Goal: Communication & Community: Answer question/provide support

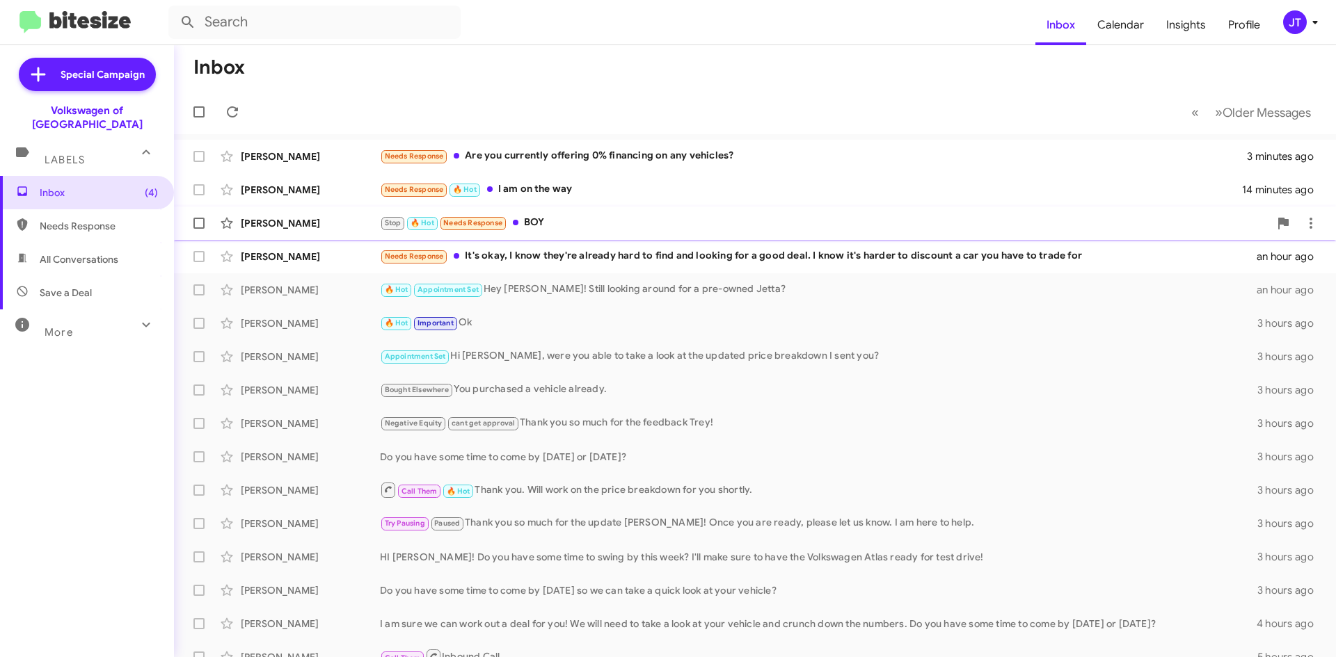
click at [590, 224] on div "Stop 🔥 Hot Needs Response BOY" at bounding box center [824, 223] width 889 height 16
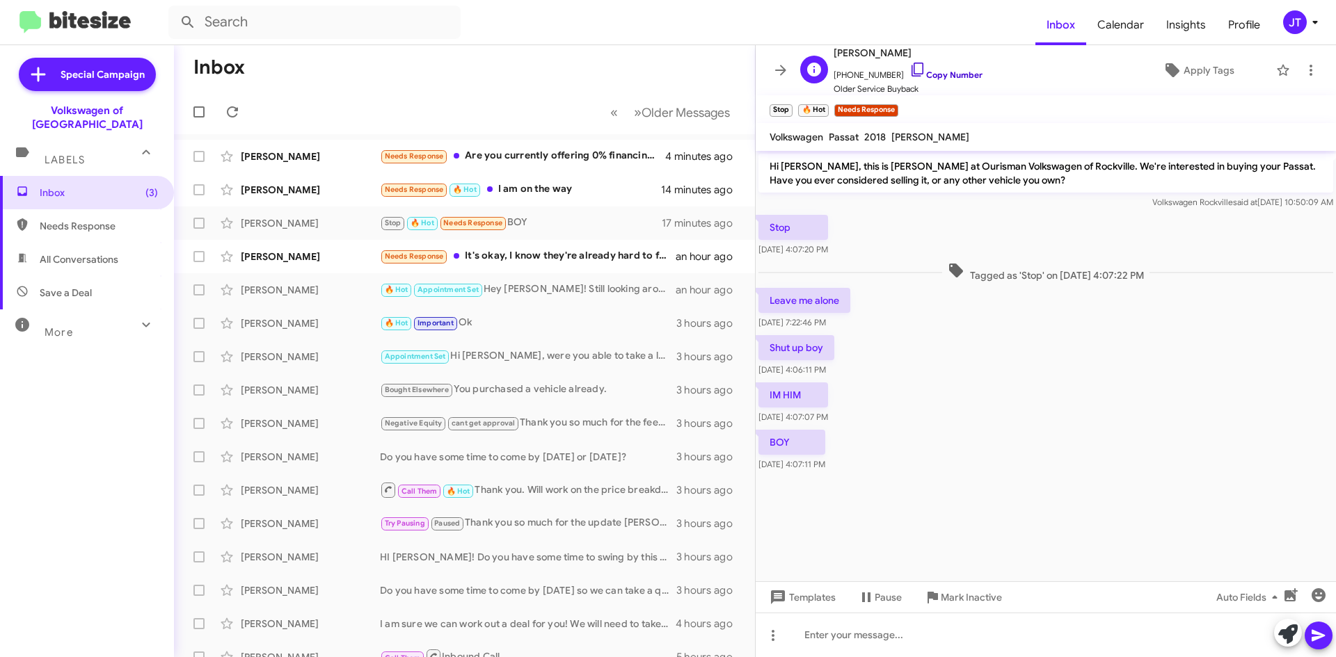
click at [940, 73] on link "Copy Number" at bounding box center [945, 75] width 73 height 10
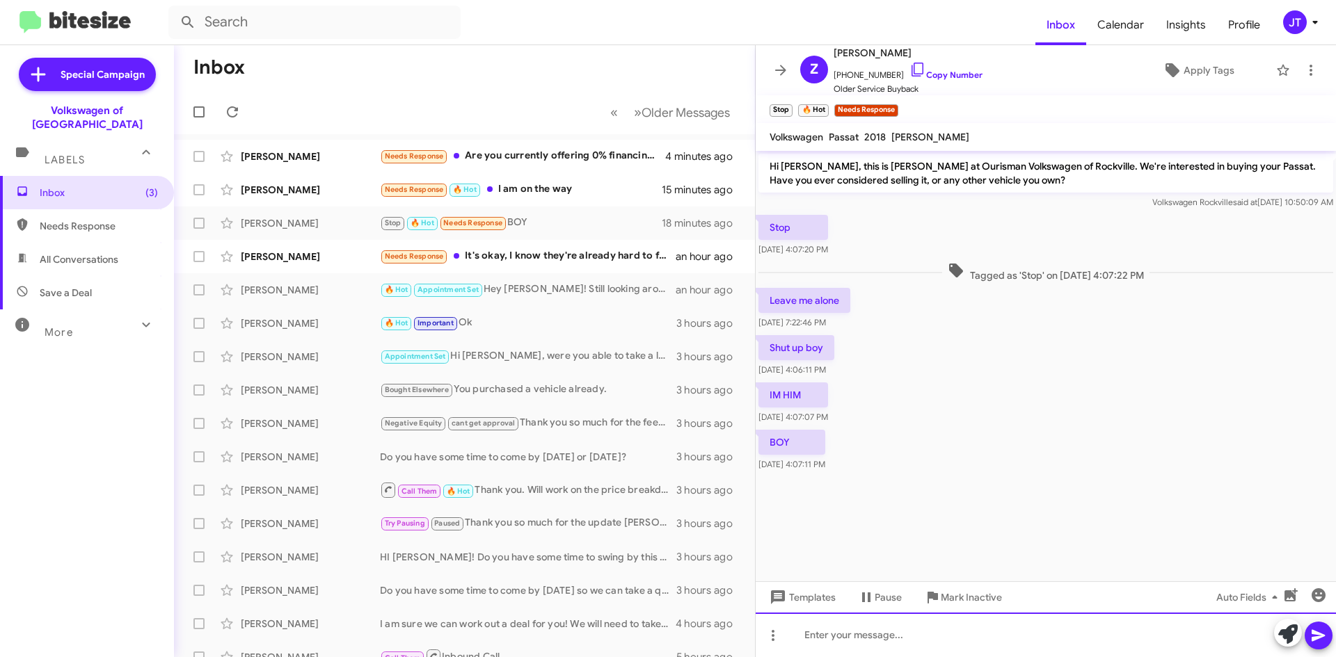
click at [922, 631] on div at bounding box center [1045, 635] width 580 height 45
click at [880, 642] on div "????" at bounding box center [1045, 635] width 580 height 45
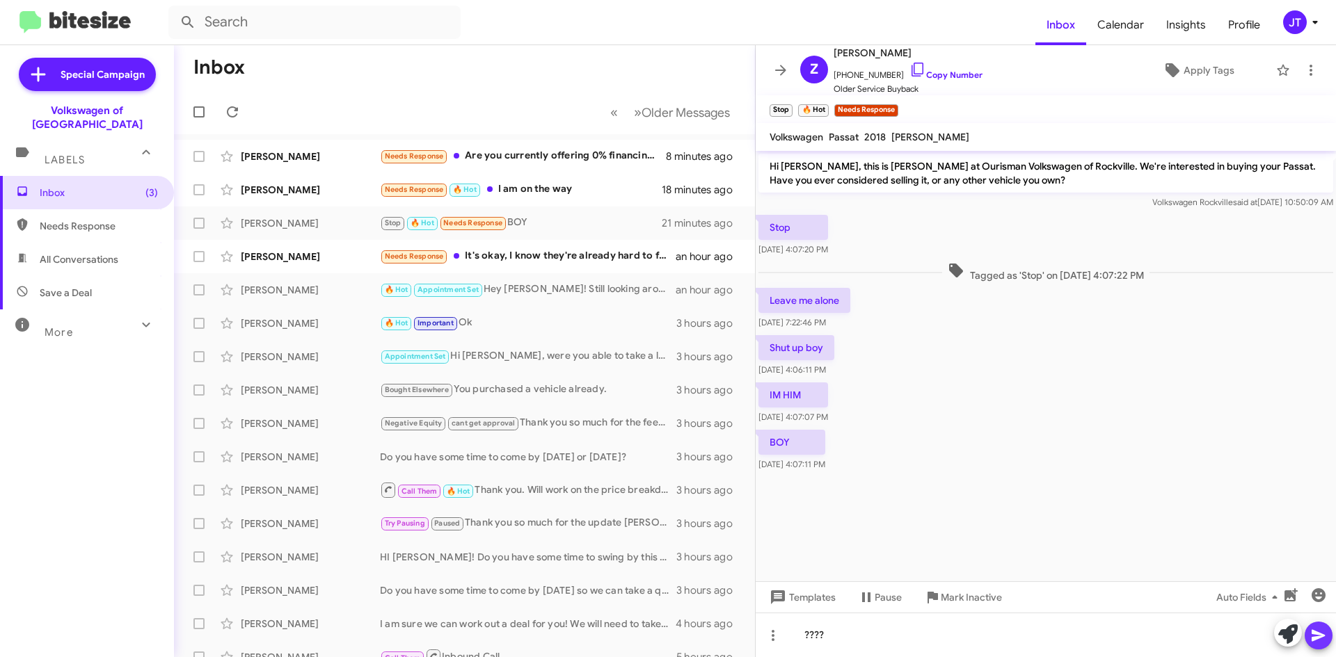
click at [1320, 633] on icon at bounding box center [1318, 635] width 17 height 17
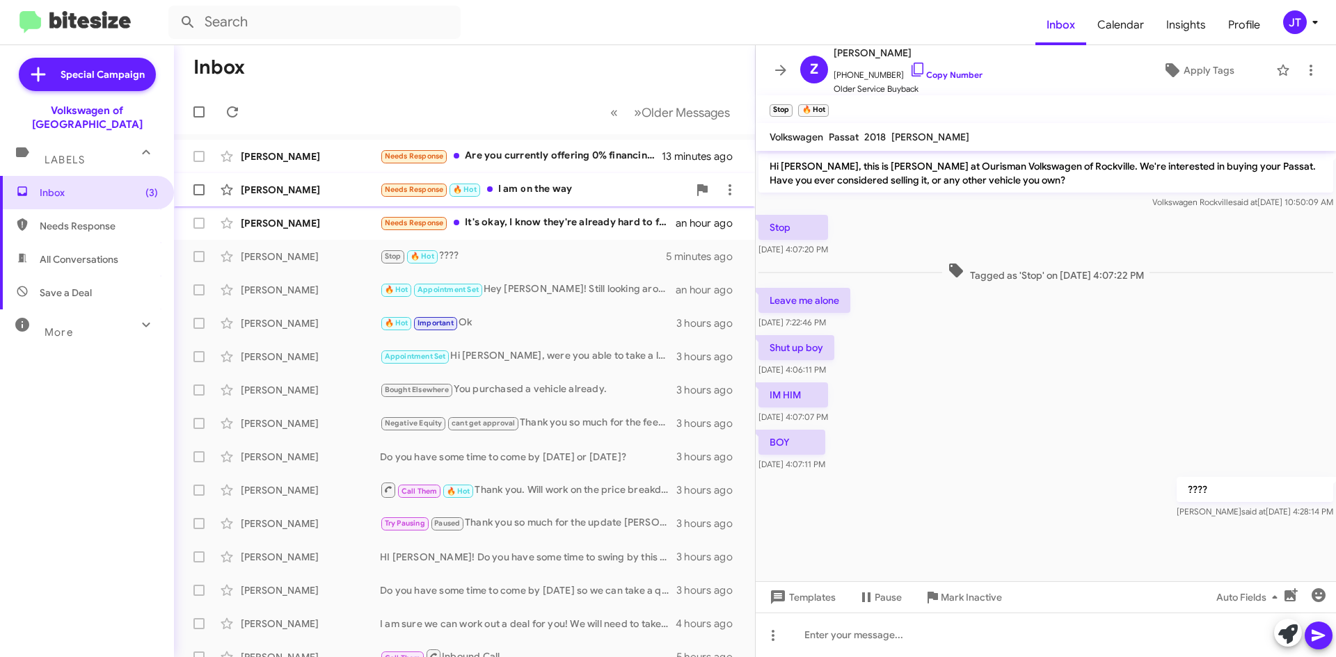
click at [574, 188] on div "Needs Response 🔥 Hot I am on the way" at bounding box center [534, 190] width 308 height 16
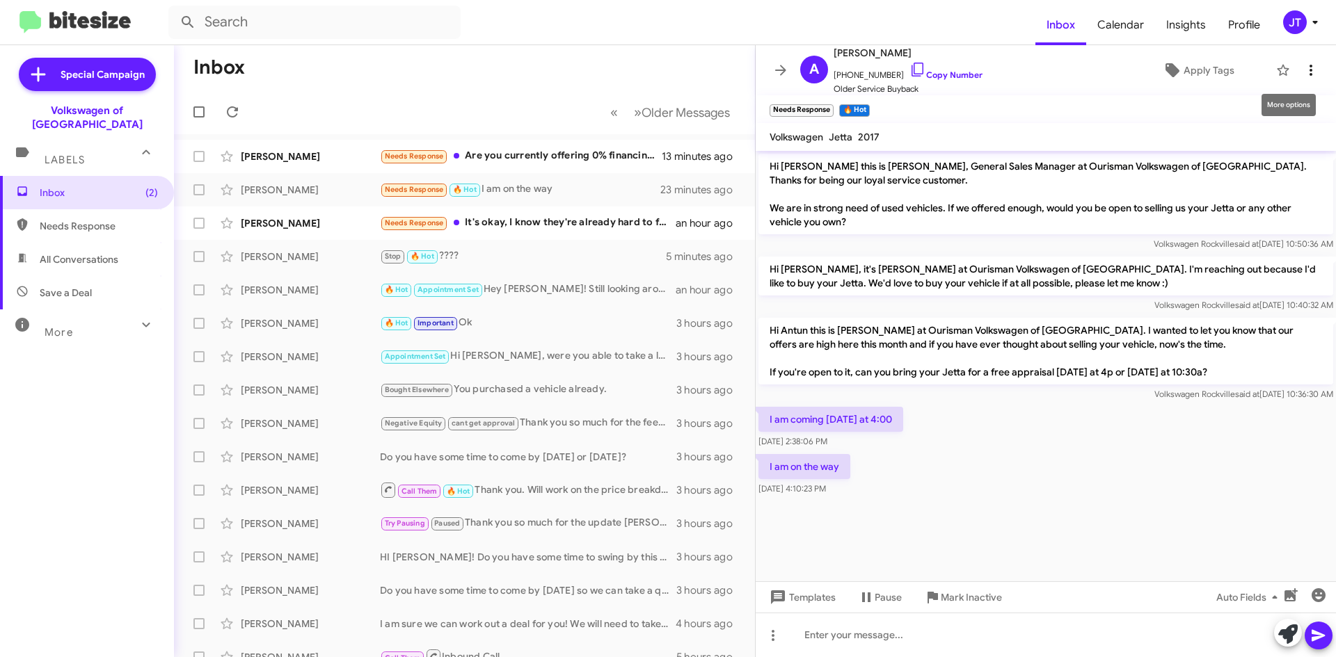
click at [1302, 68] on icon at bounding box center [1310, 70] width 17 height 17
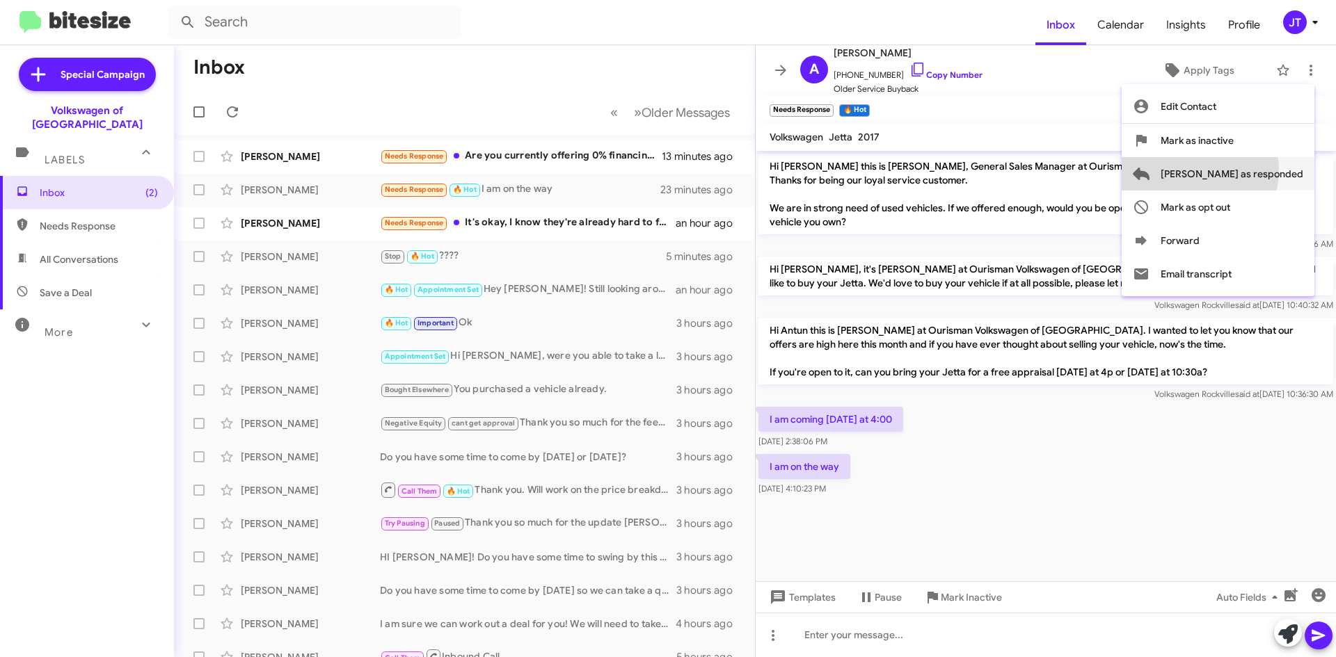
click at [1255, 170] on span "[PERSON_NAME] as responded" at bounding box center [1231, 173] width 143 height 33
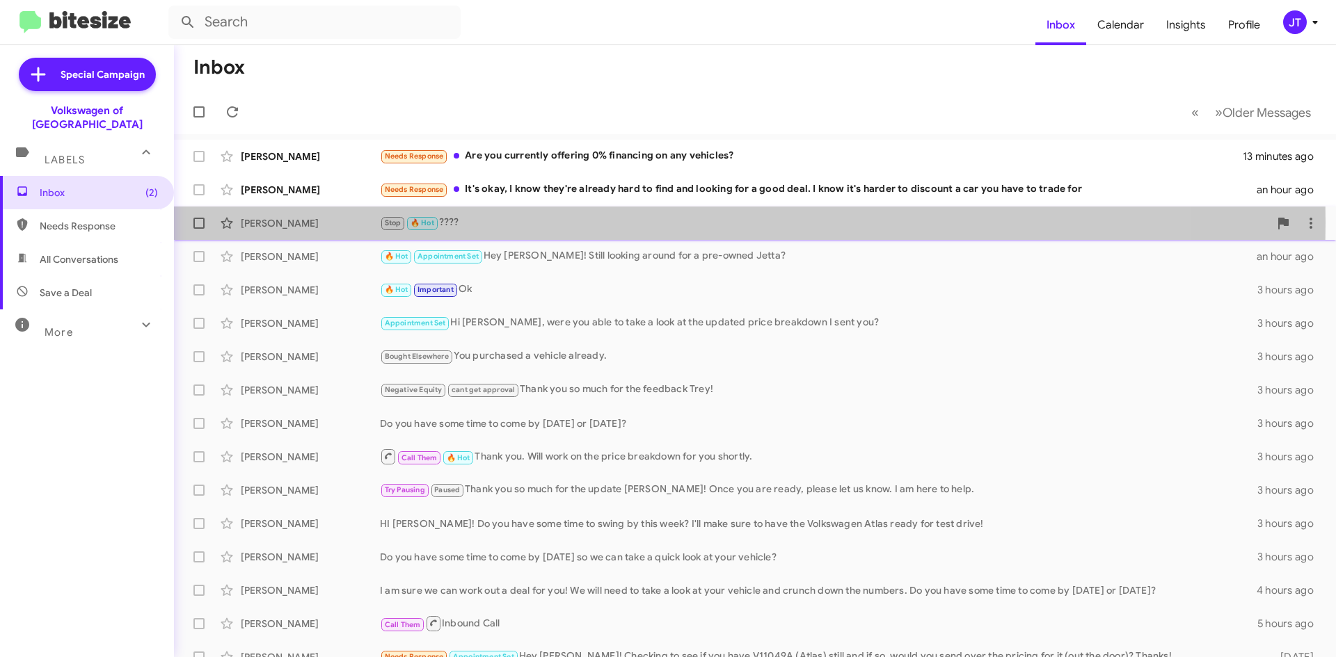
click at [551, 223] on div "Stop 🔥 Hot ????" at bounding box center [824, 223] width 889 height 16
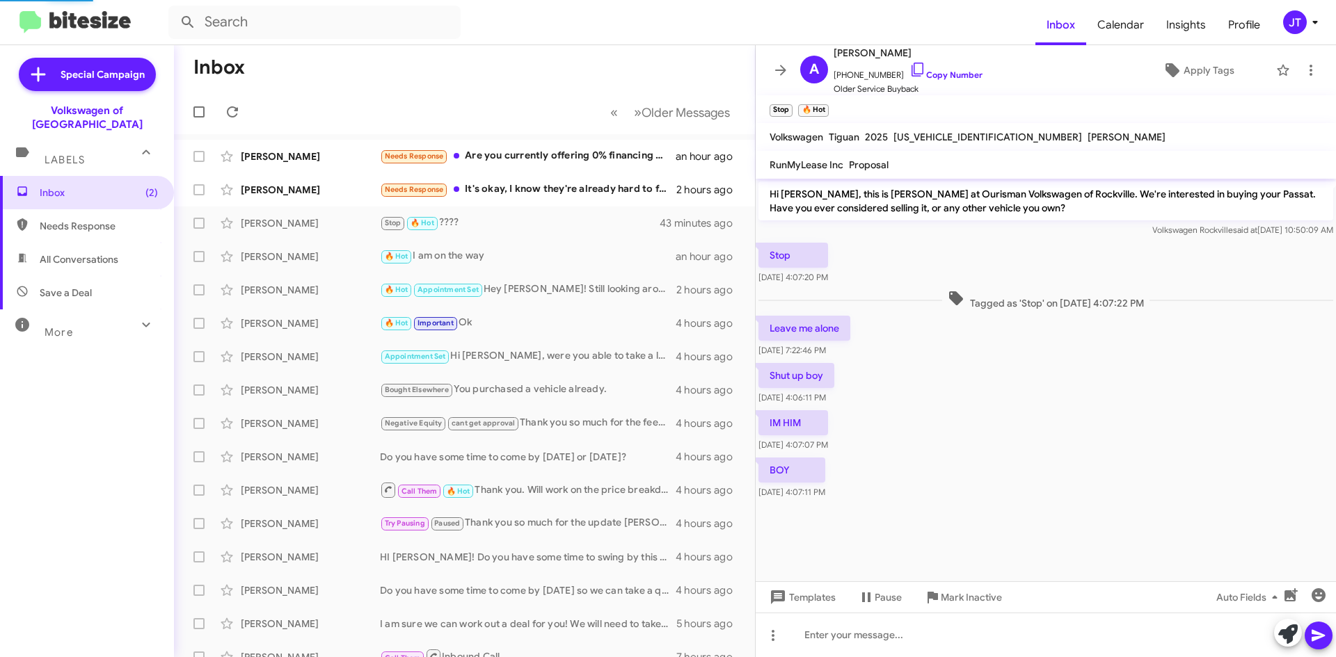
scroll to position [175, 0]
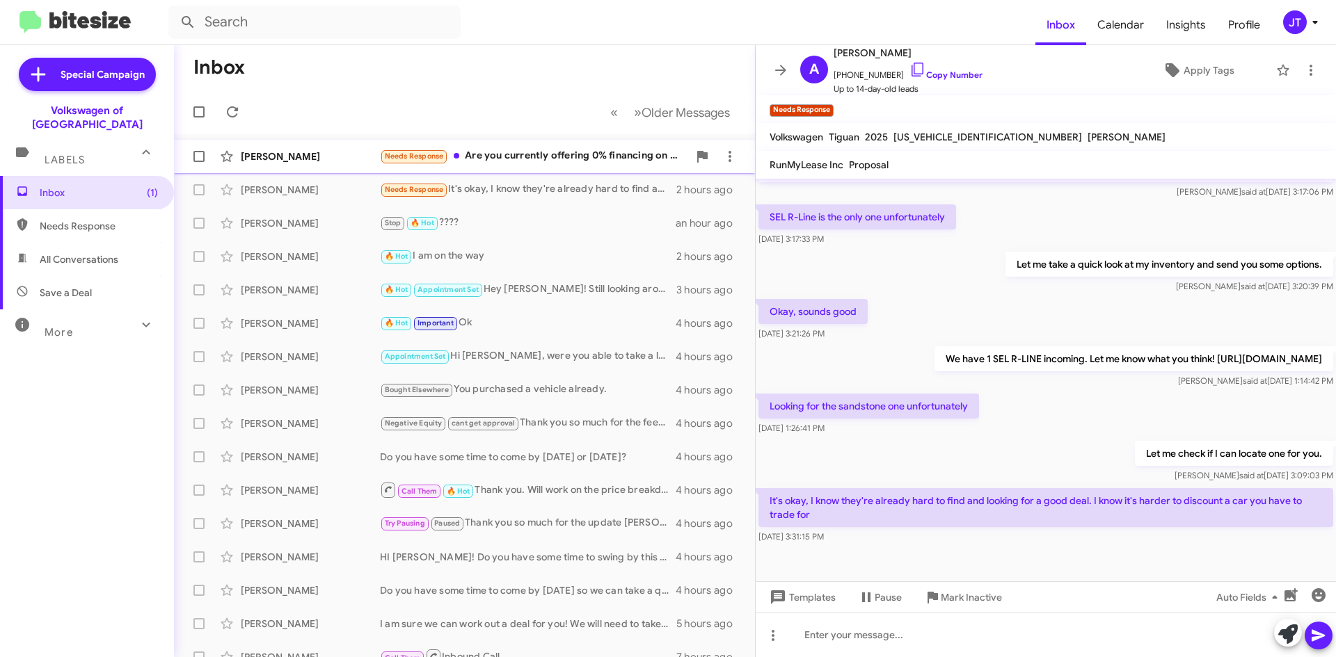
click at [571, 164] on div "Needs Response Are you currently offering 0% financing on any vehicles?" at bounding box center [534, 156] width 308 height 16
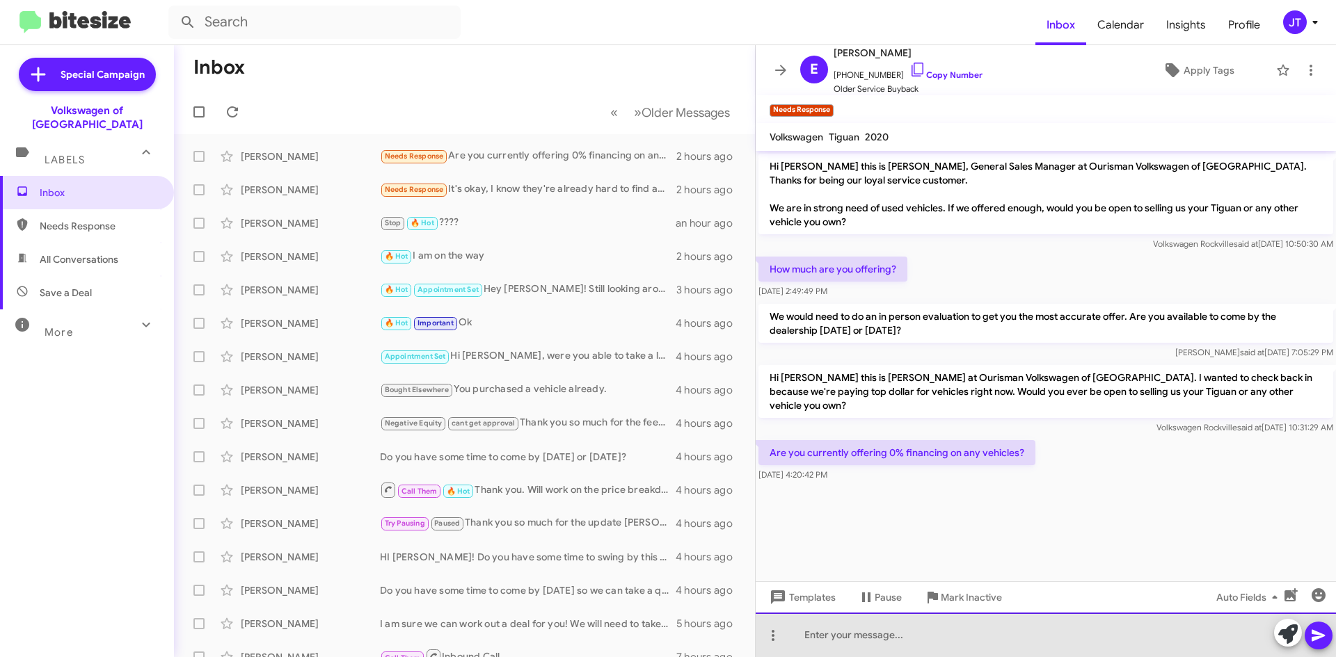
click at [920, 634] on div at bounding box center [1045, 635] width 580 height 45
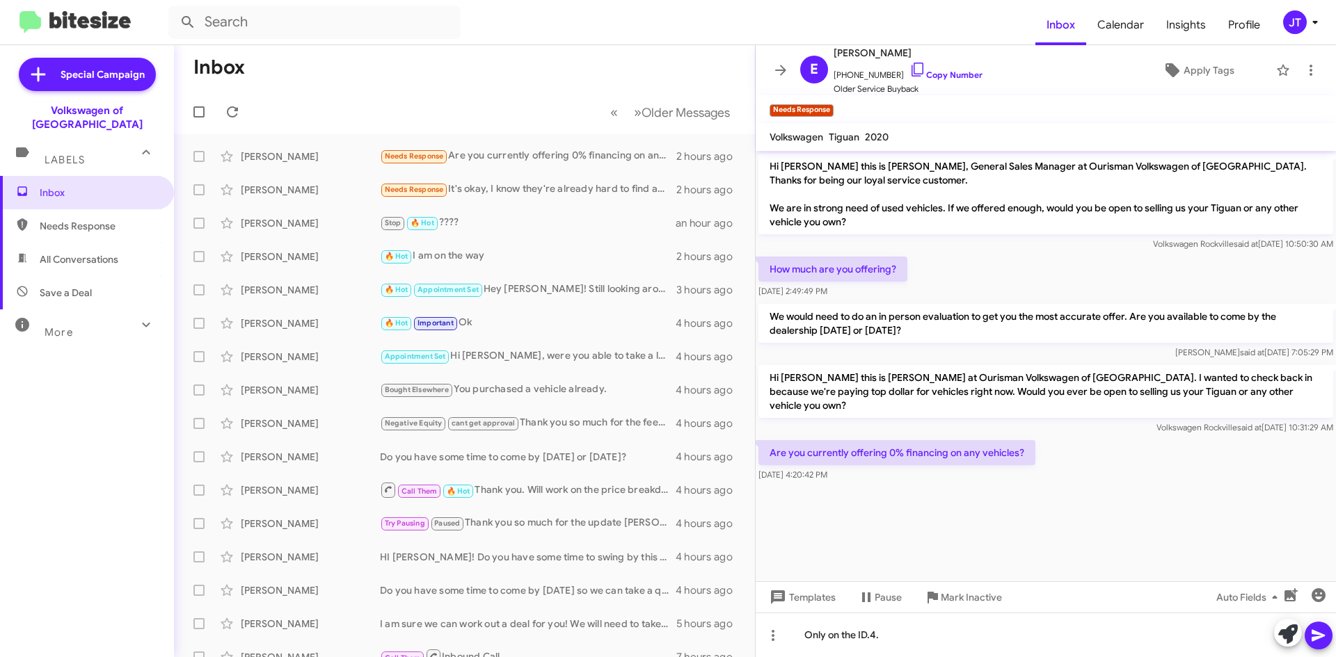
click at [1325, 639] on icon at bounding box center [1318, 635] width 17 height 17
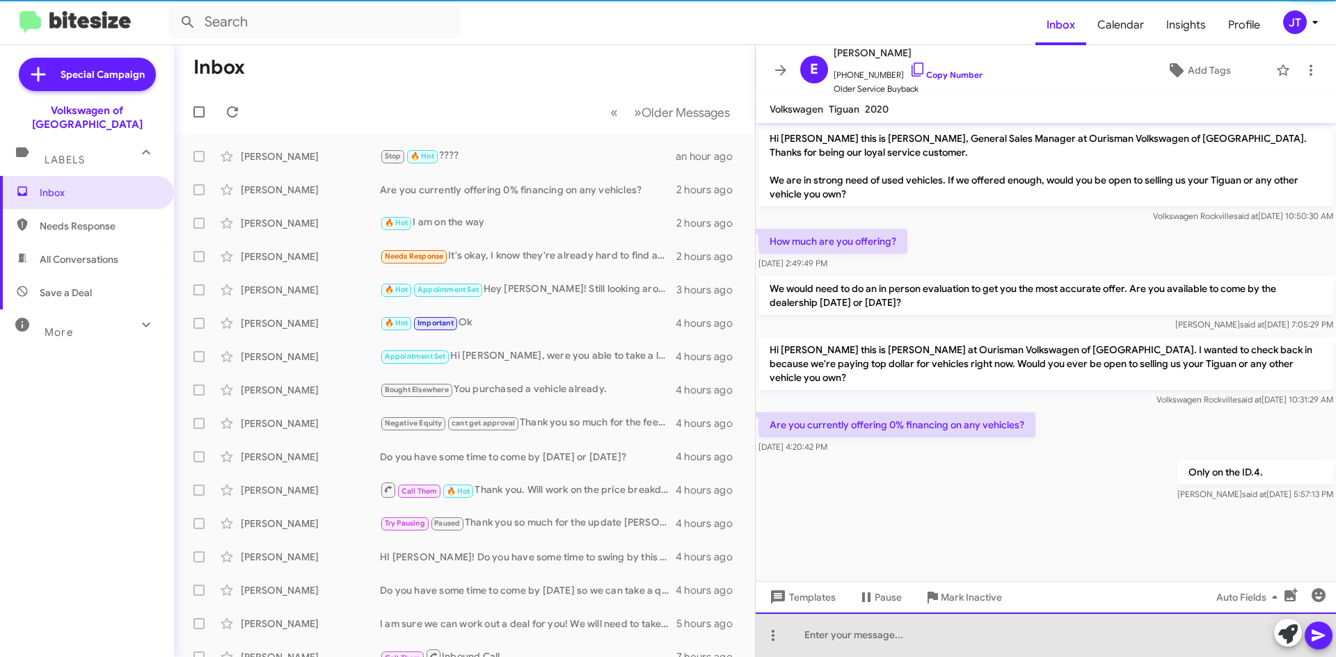
click at [866, 636] on div at bounding box center [1045, 635] width 580 height 45
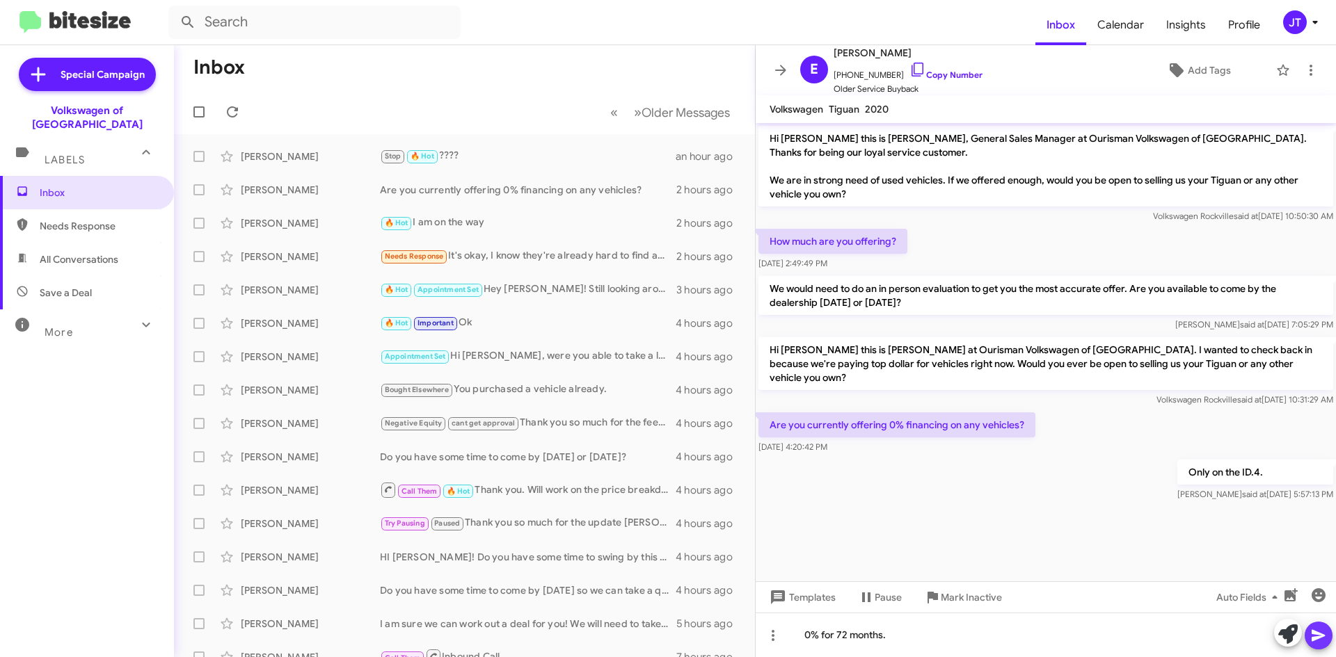
click at [1319, 627] on icon at bounding box center [1318, 635] width 17 height 17
